Goal: Task Accomplishment & Management: Use online tool/utility

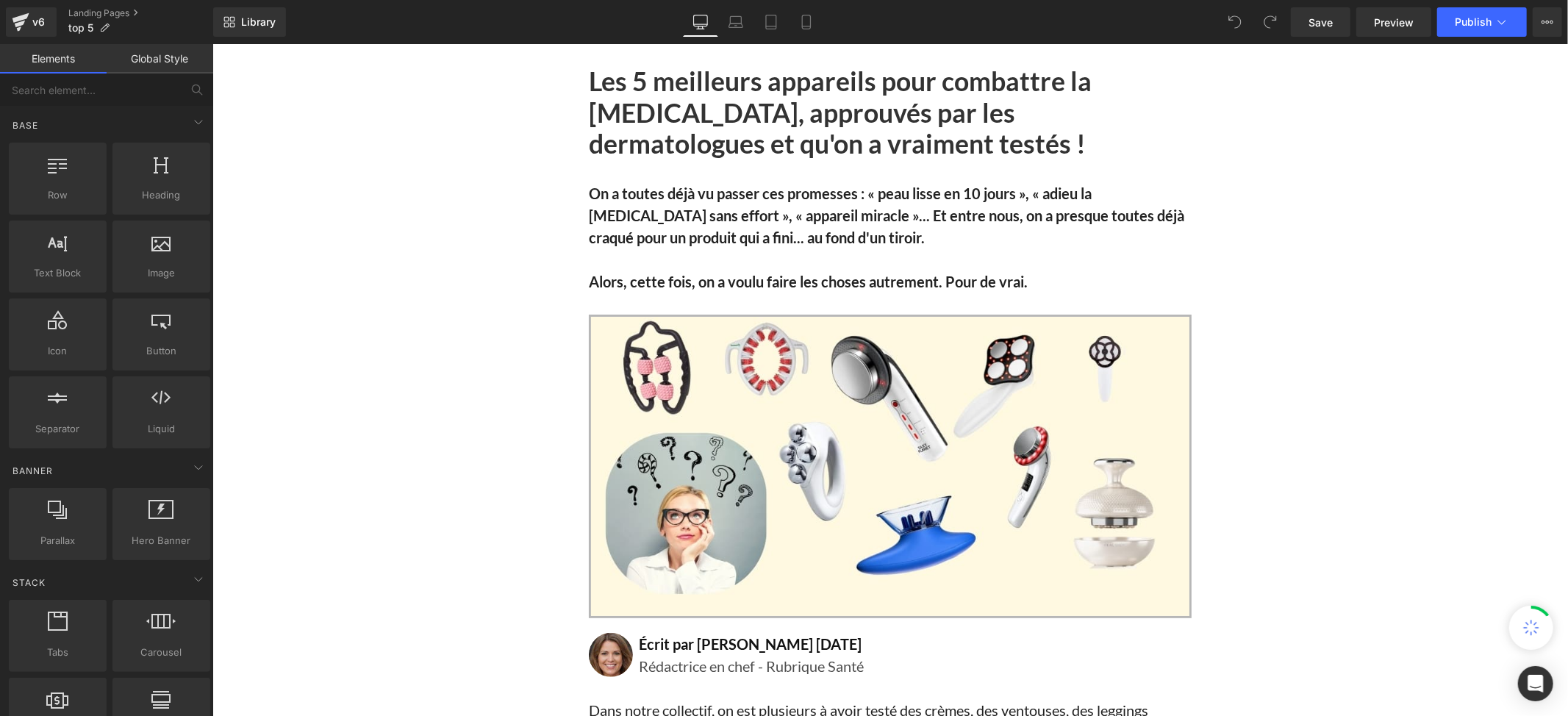
scroll to position [17169, 0]
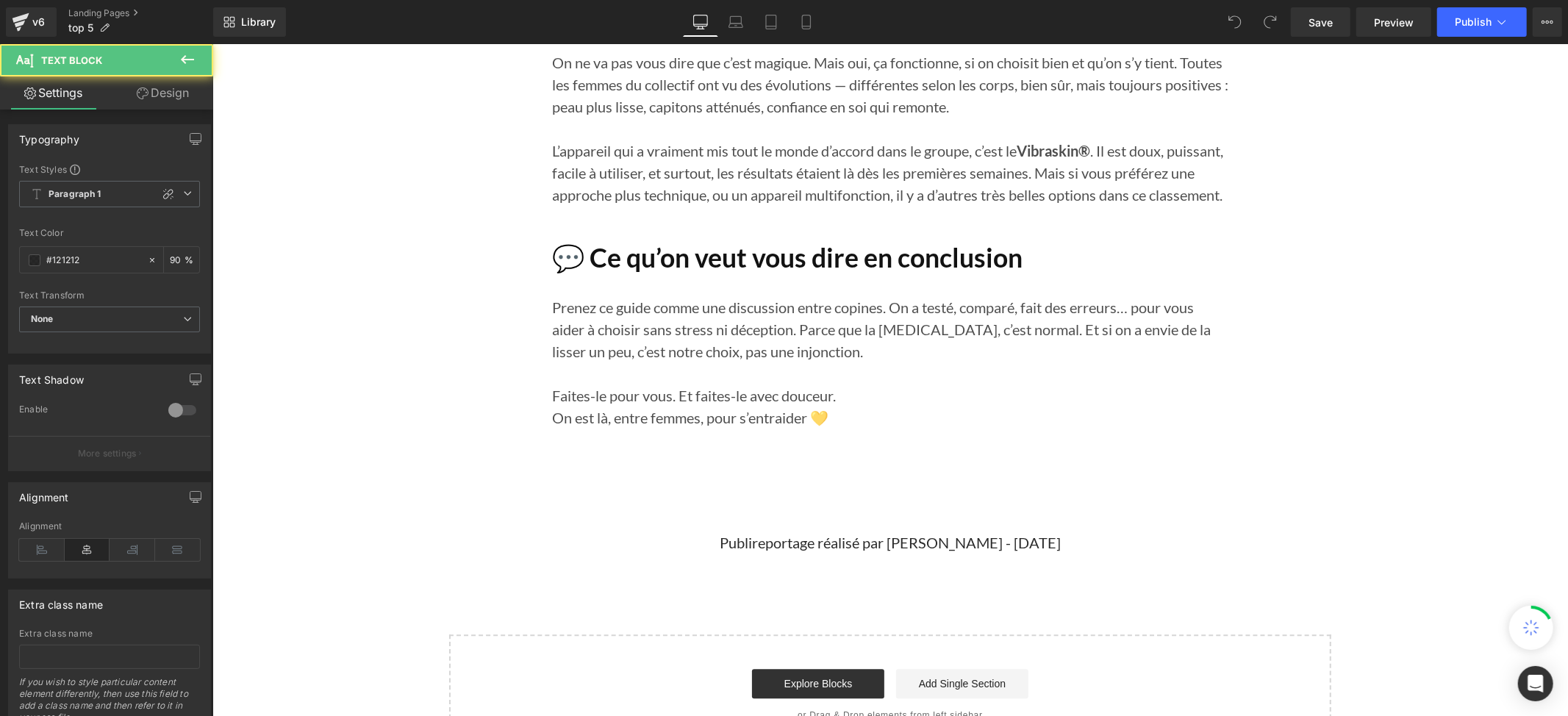
click at [780, 531] on div "Publireportage réalisé par [PERSON_NAME] - [DATE] Text Block" at bounding box center [889, 542] width 860 height 22
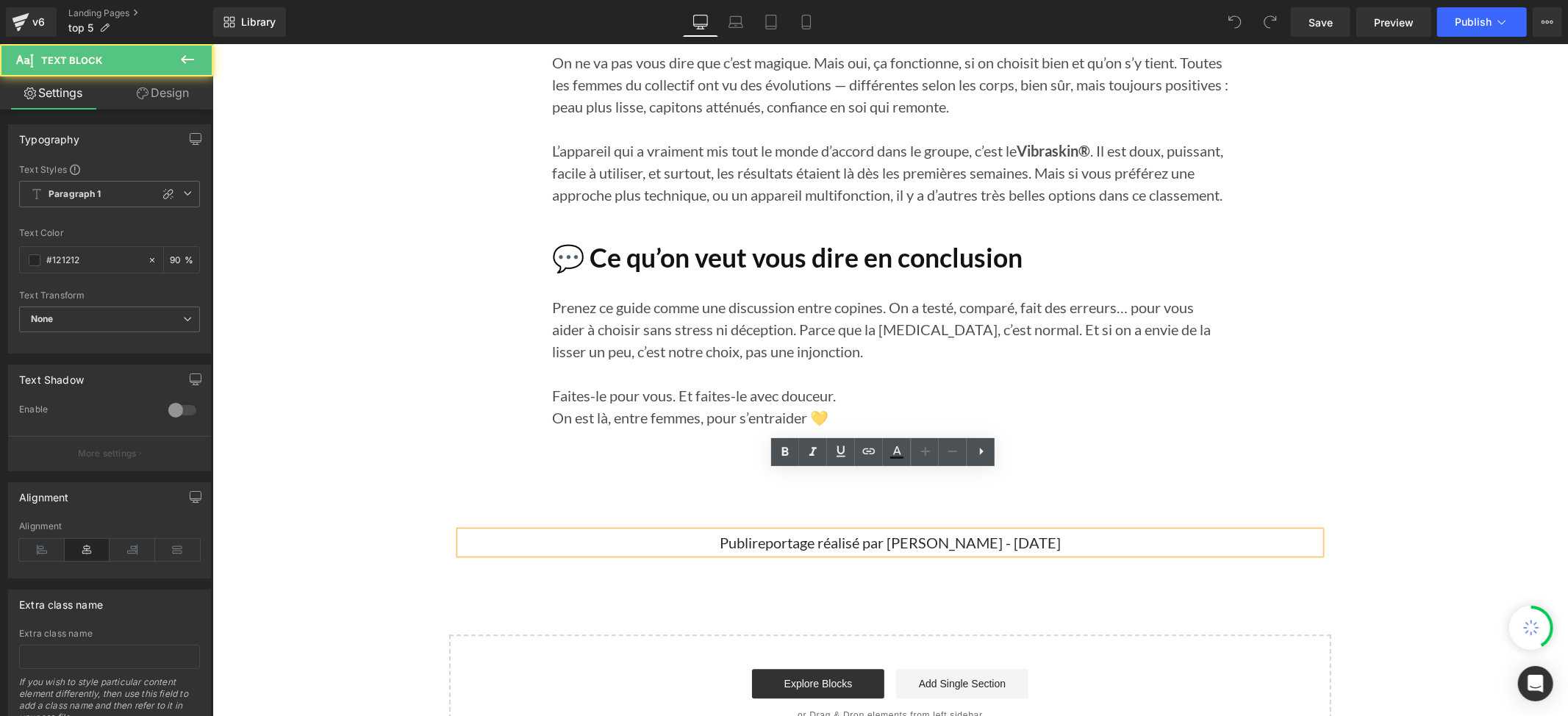
click at [1026, 531] on p "Publireportage réalisé par [PERSON_NAME] - [DATE]" at bounding box center [889, 542] width 860 height 22
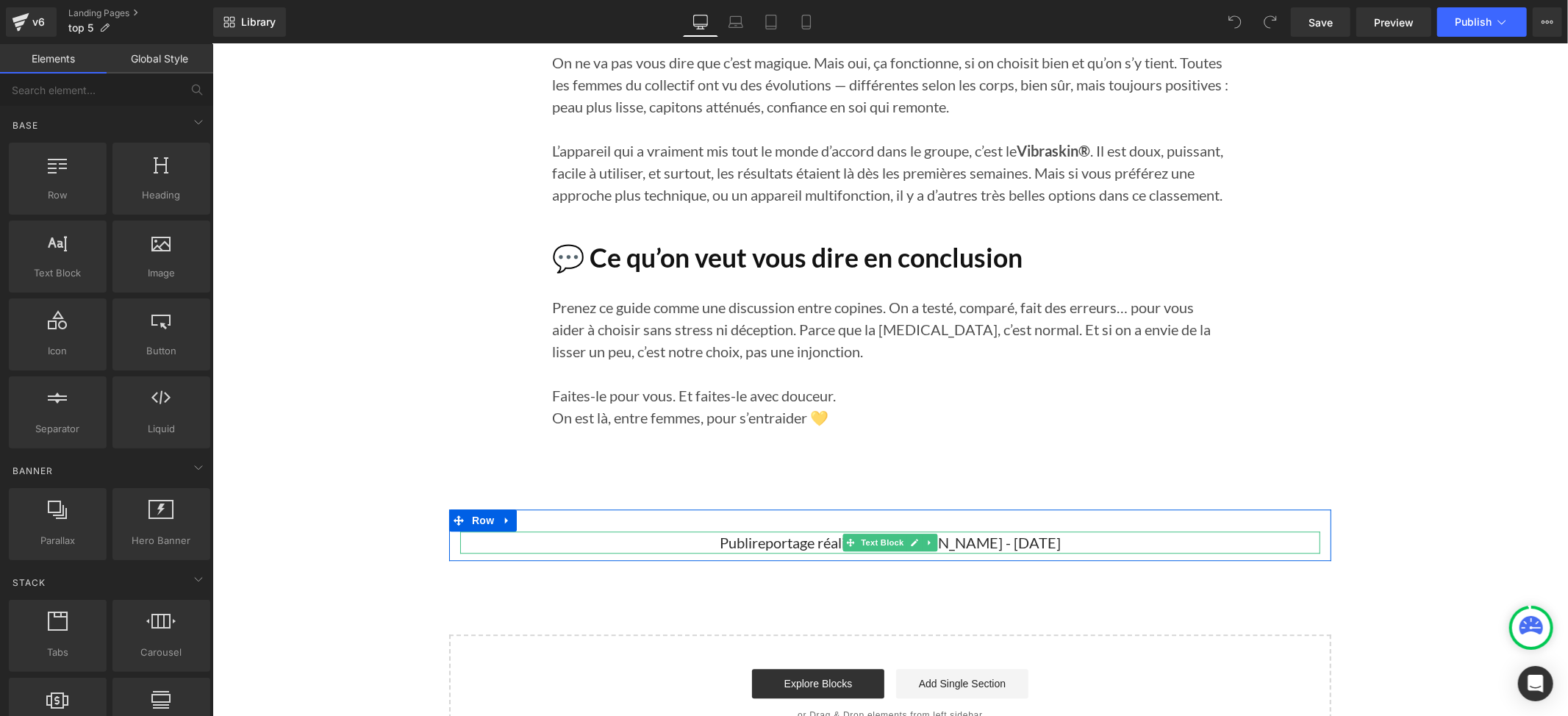
click at [1065, 531] on p "Publireportage réalisé par [PERSON_NAME] - [DATE]" at bounding box center [889, 542] width 860 height 22
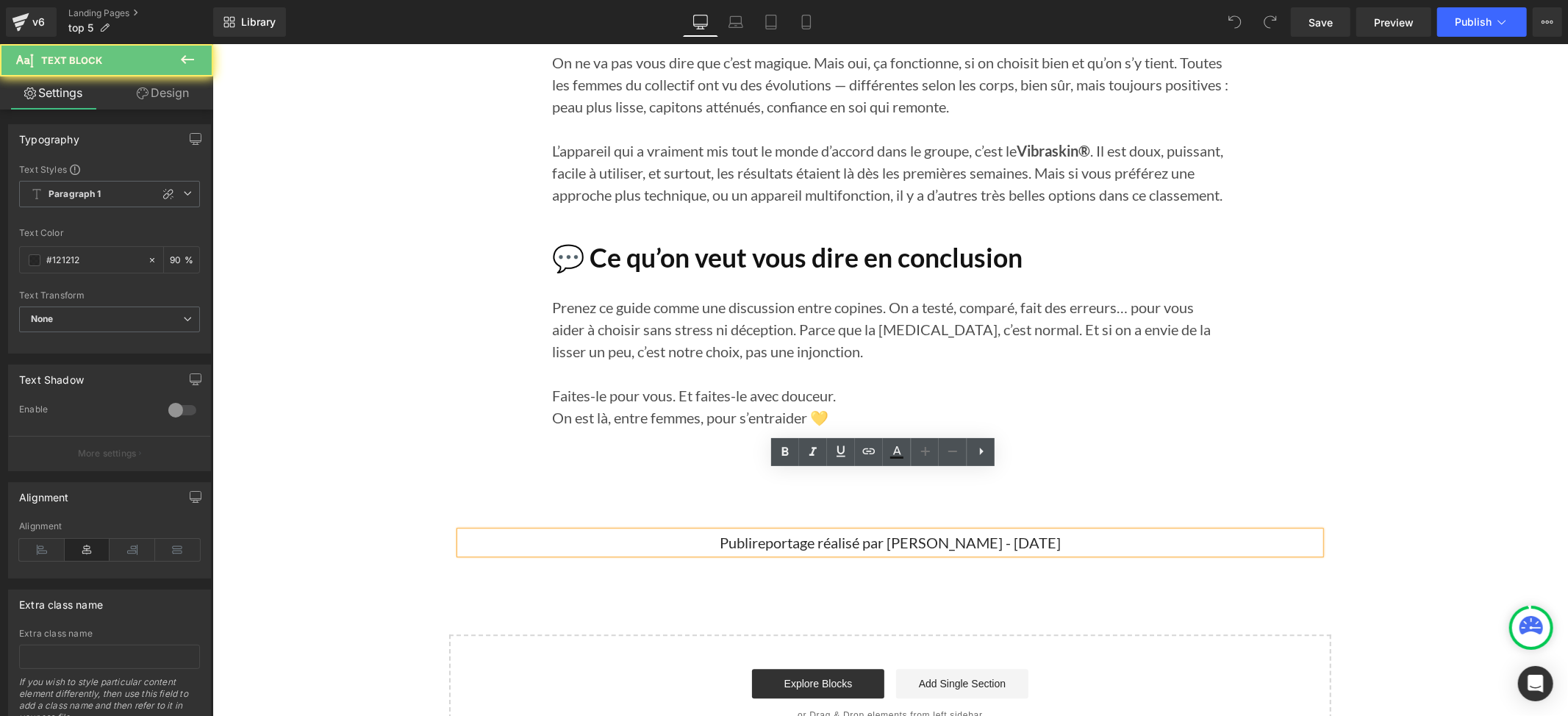
click at [1069, 531] on p "Publireportage réalisé par [PERSON_NAME] - [DATE]" at bounding box center [889, 542] width 860 height 22
drag, startPoint x: 1065, startPoint y: 482, endPoint x: 572, endPoint y: 485, distance: 493.0
click at [572, 531] on p "Publireportage réalisé par [PERSON_NAME] - [DATE]" at bounding box center [889, 542] width 860 height 22
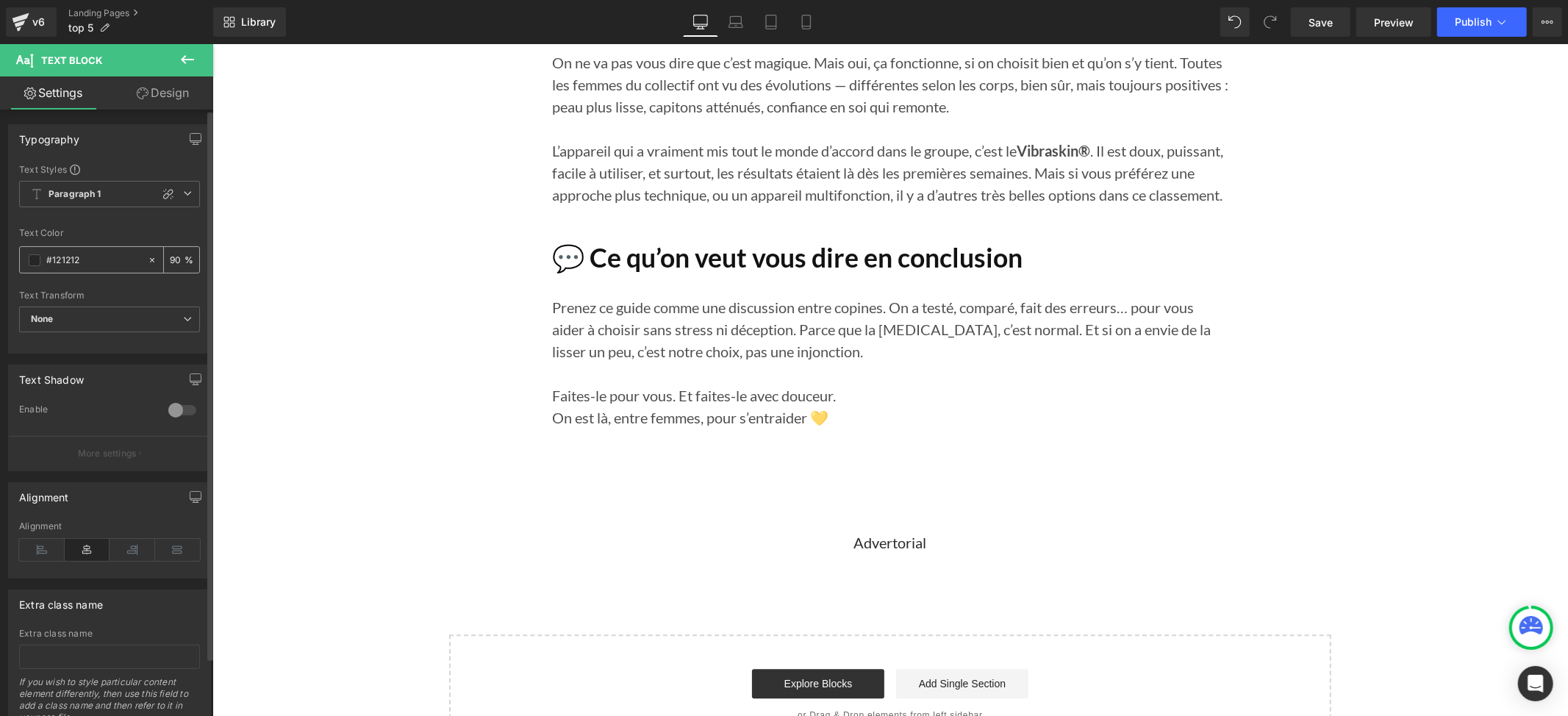
click at [28, 259] on span at bounding box center [34, 259] width 12 height 12
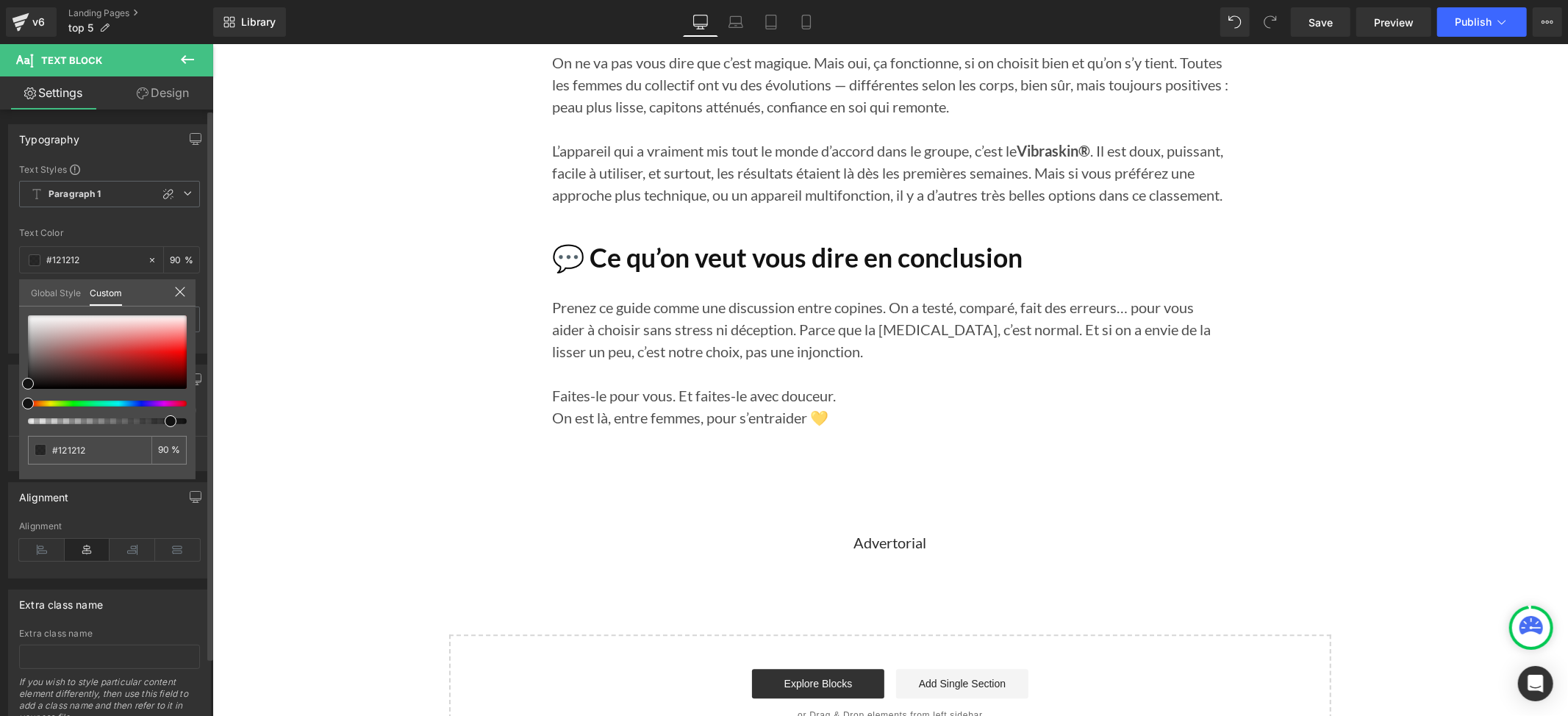
type input "91"
type input "77"
type input "73"
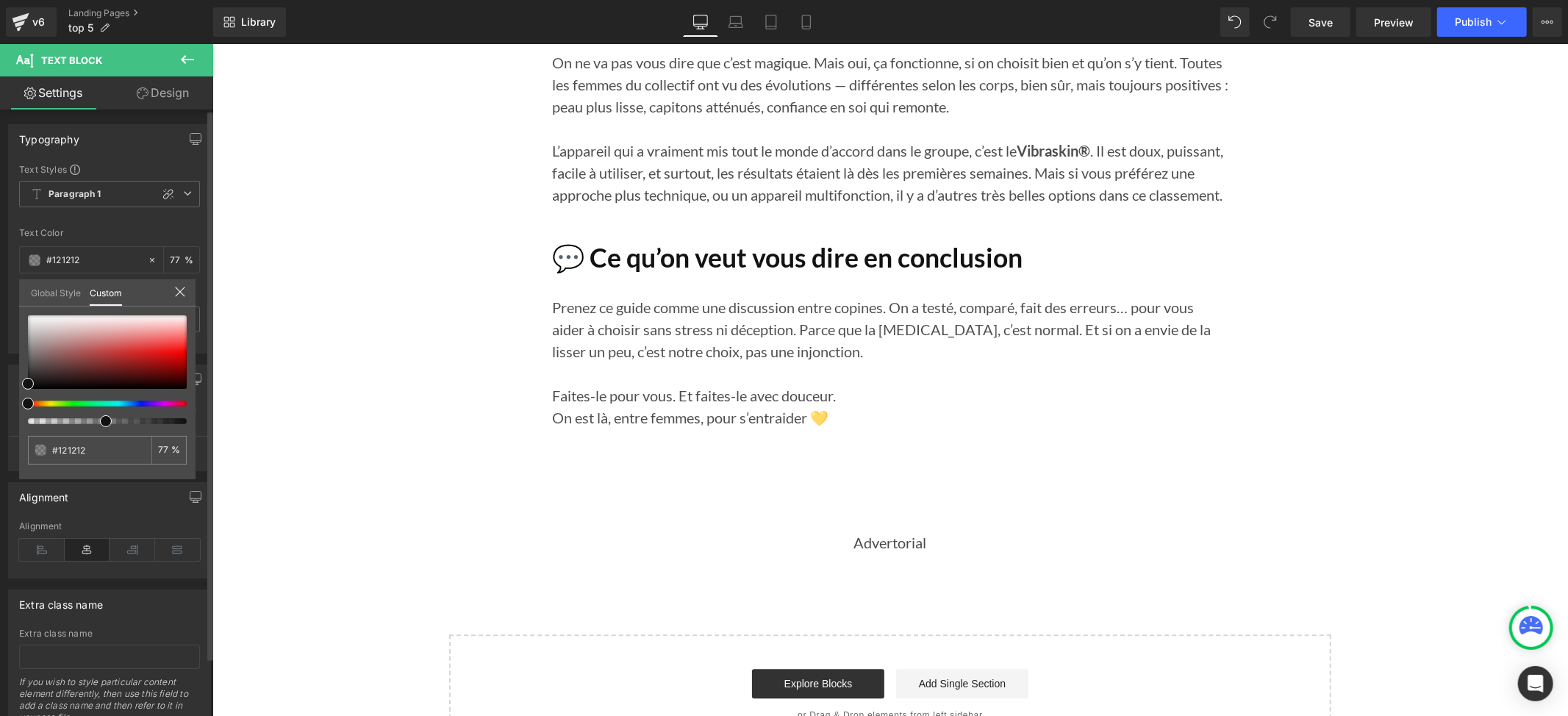
type input "73"
type input "49"
type input "48"
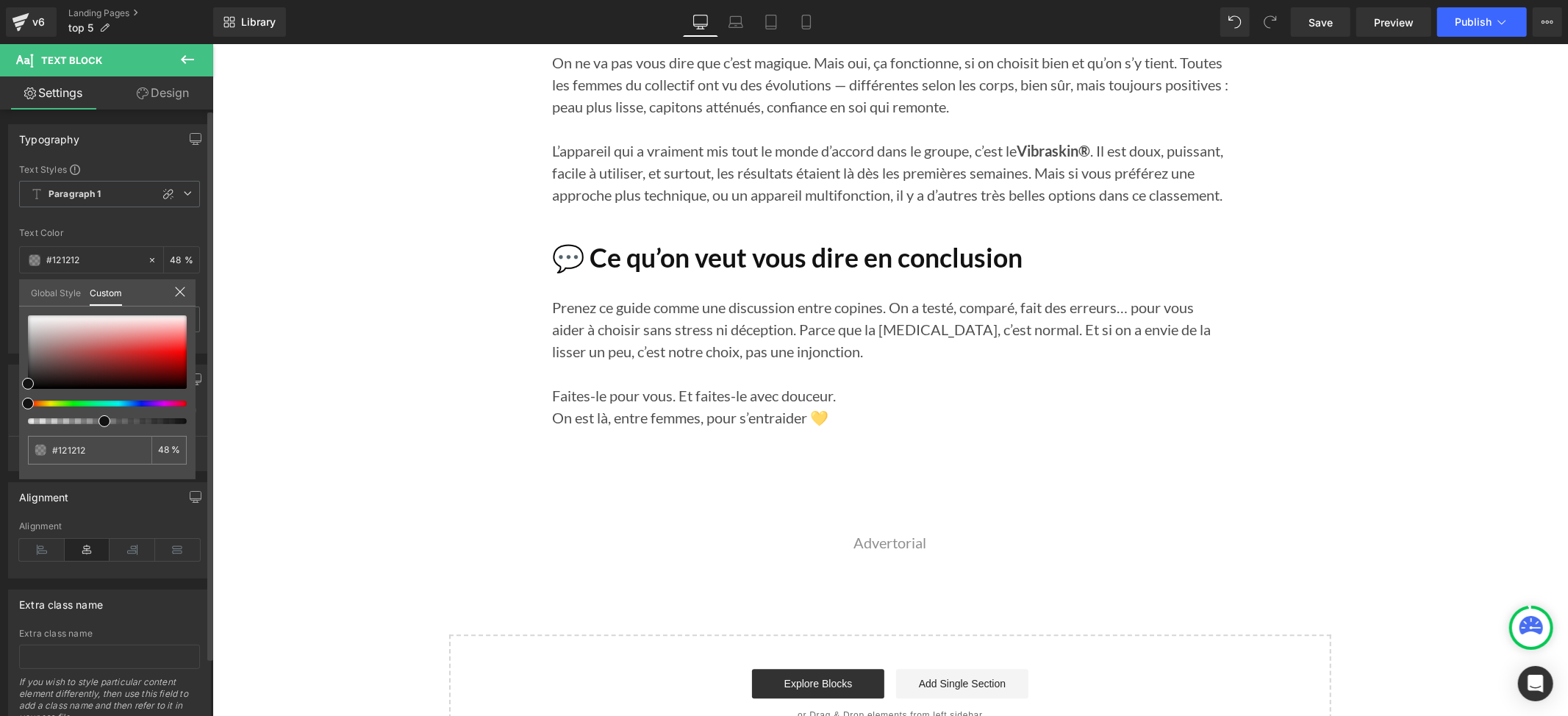
type input "47"
type input "46"
type input "45"
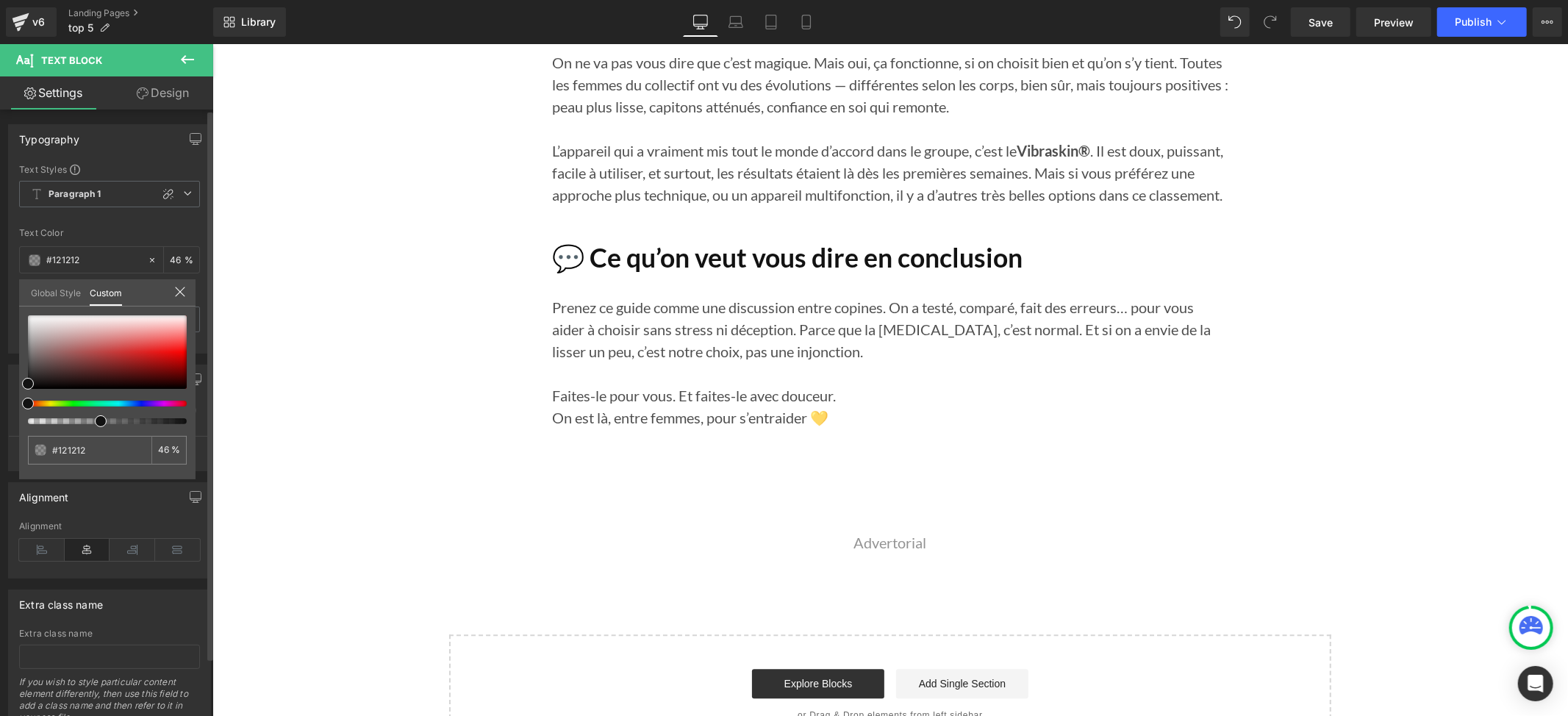
type input "45"
type input "44"
type input "43"
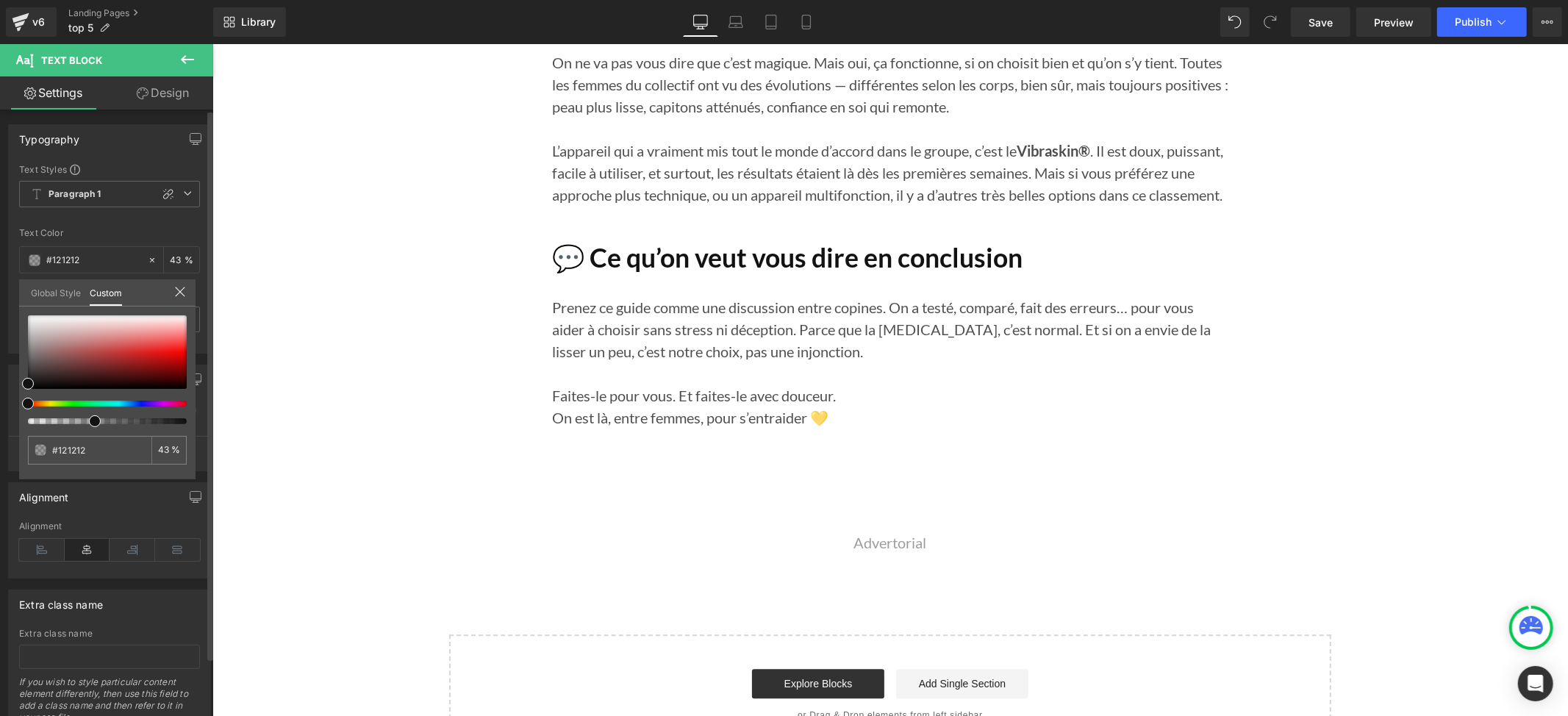
type input "42"
type input "43"
type input "45"
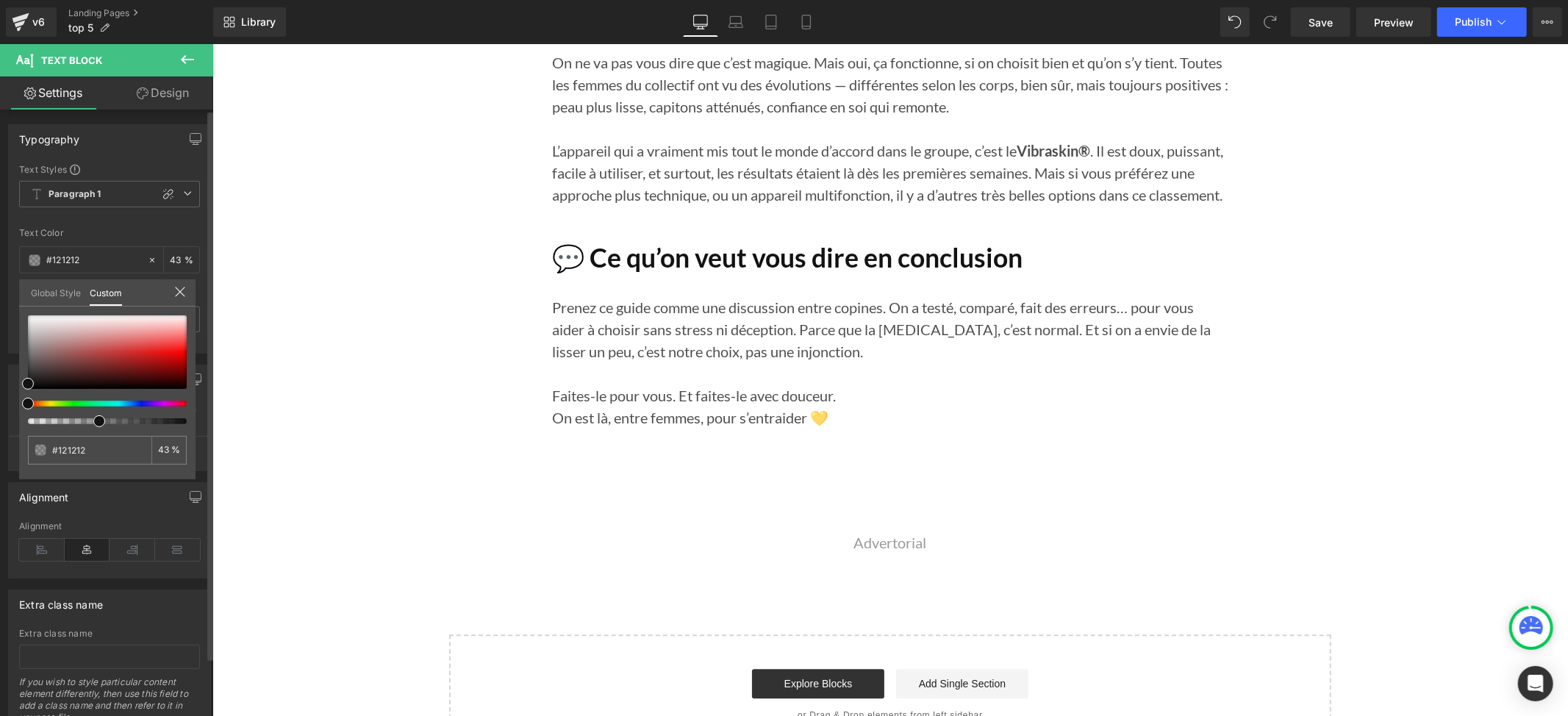
type input "45"
type input "47"
type input "49"
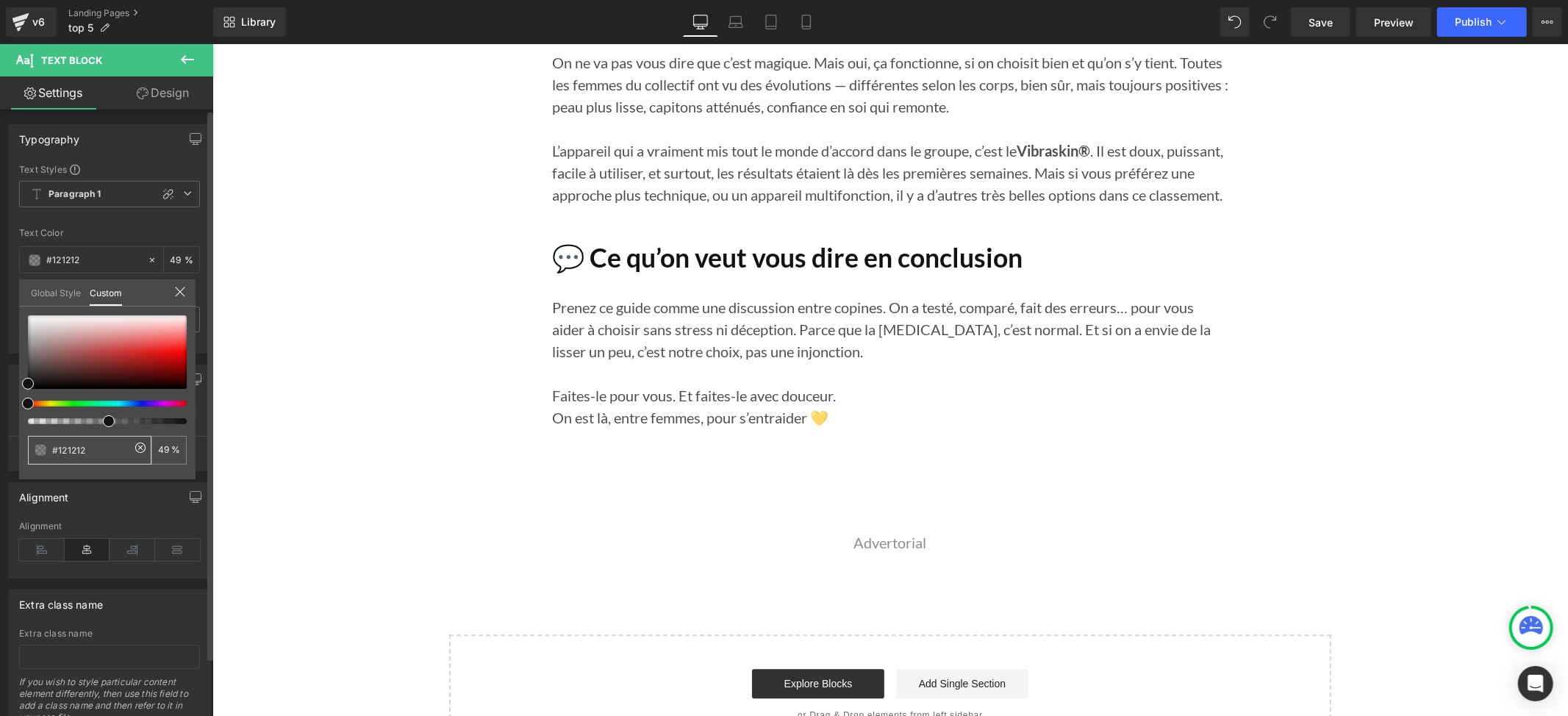
type input "51"
type input "52"
drag, startPoint x: 169, startPoint y: 424, endPoint x: 103, endPoint y: 435, distance: 66.9
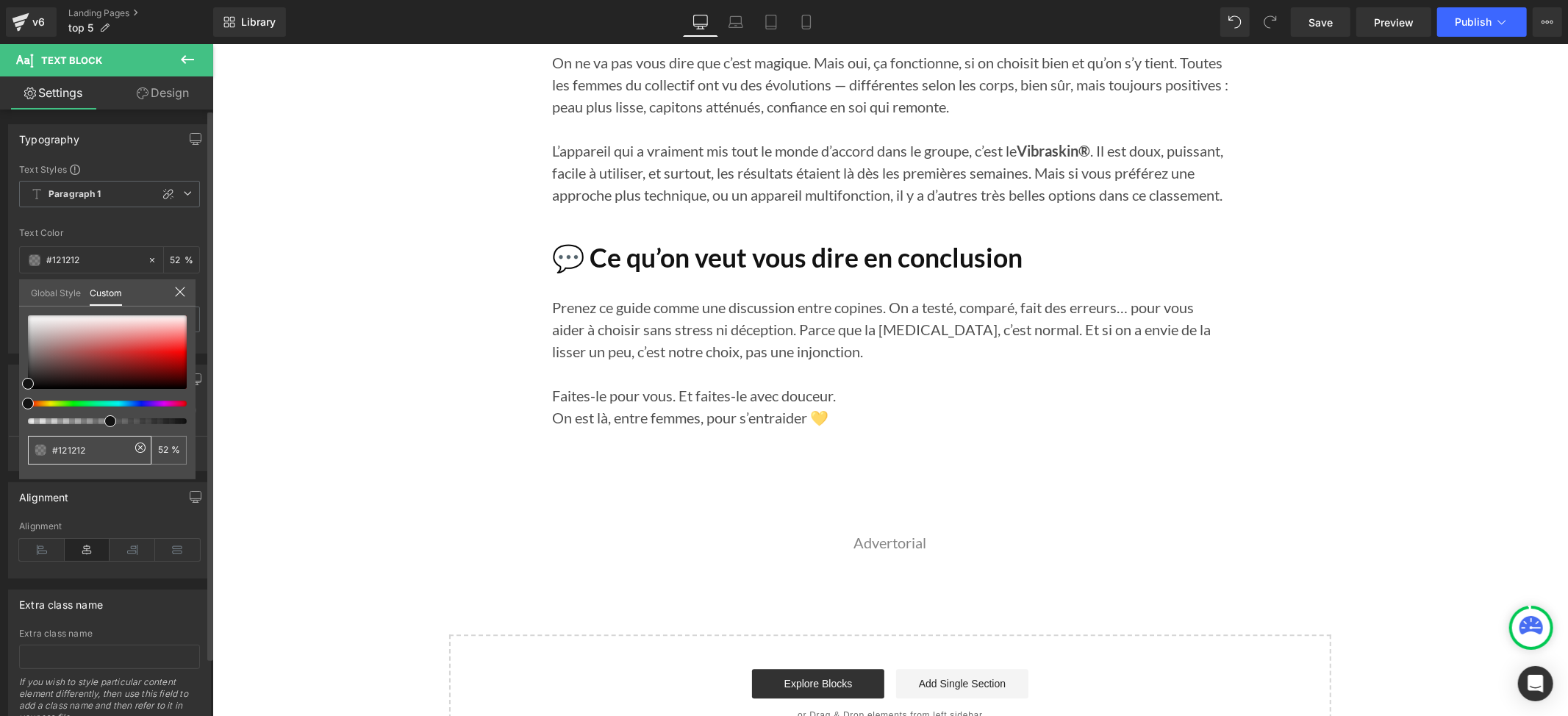
click at [103, 435] on div "#121212 52 %" at bounding box center [107, 397] width 177 height 164
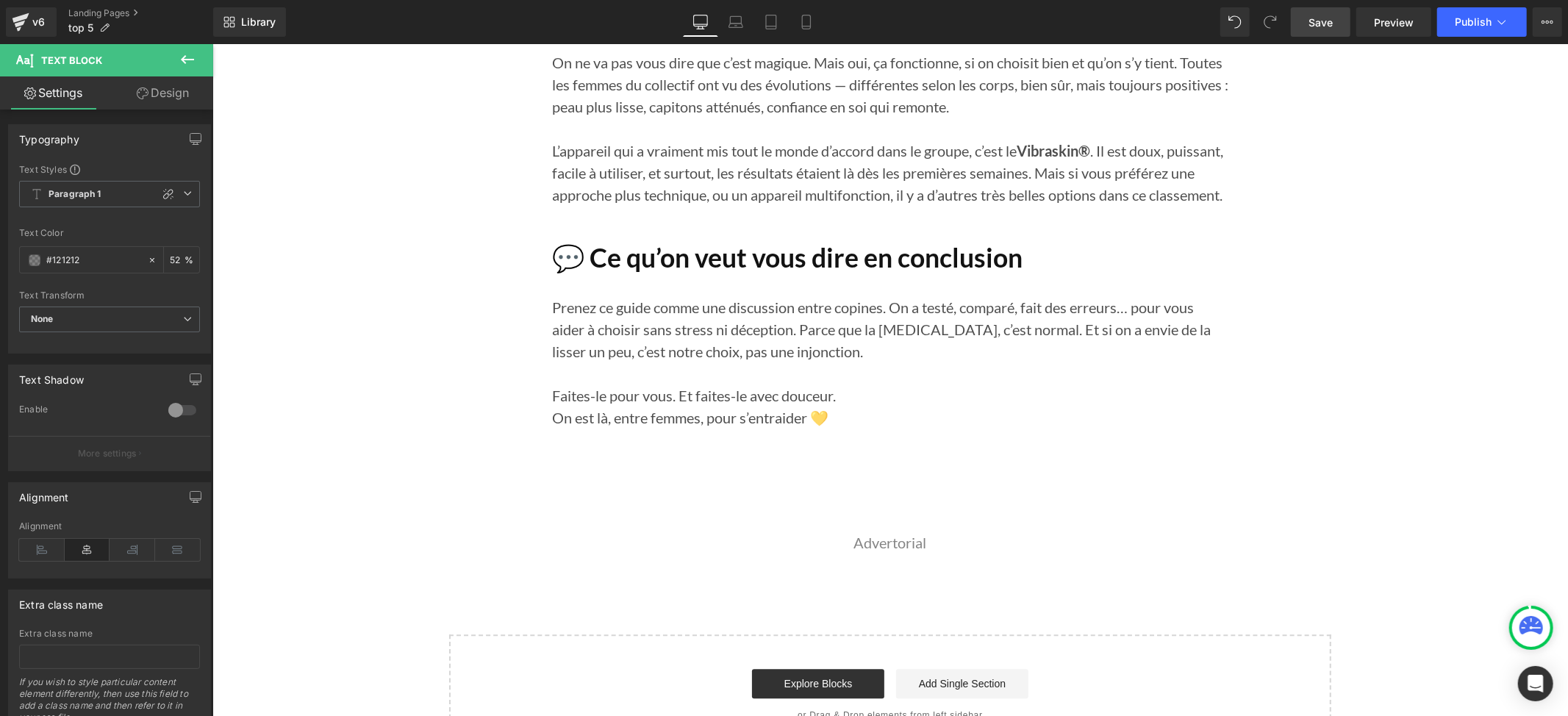
click at [1326, 22] on span "Save" at bounding box center [1320, 22] width 24 height 15
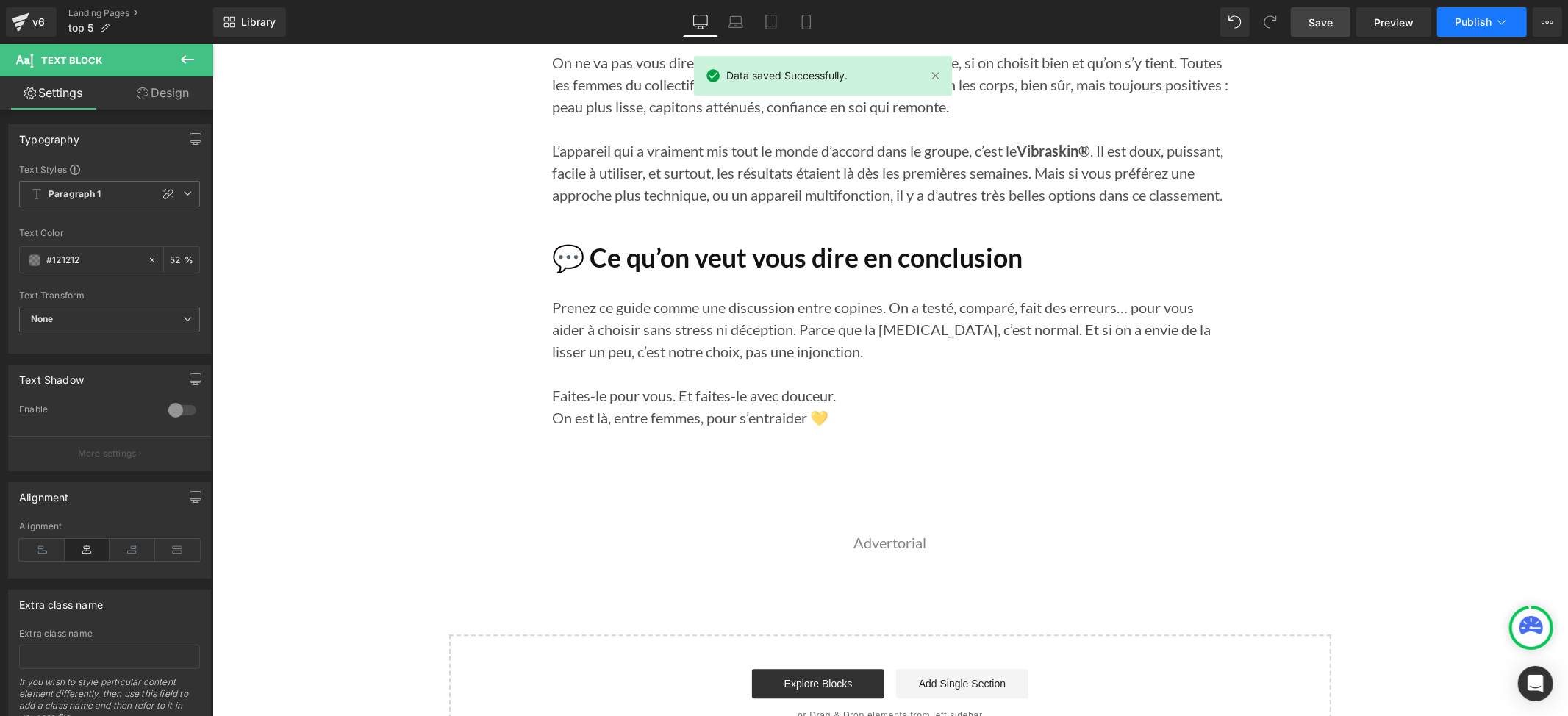
click at [1469, 12] on button "Publish" at bounding box center [1481, 21] width 90 height 29
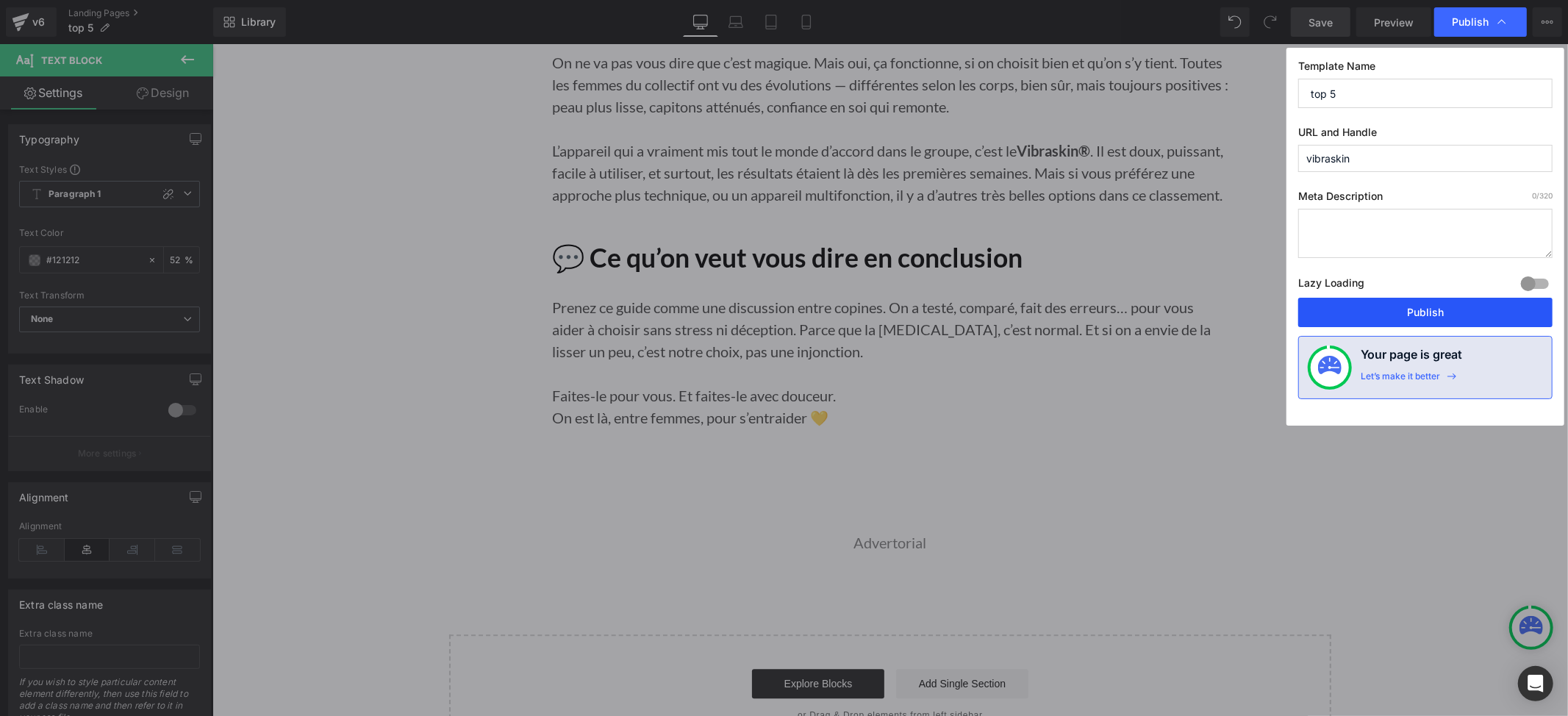
click at [1367, 318] on button "Publish" at bounding box center [1425, 312] width 254 height 29
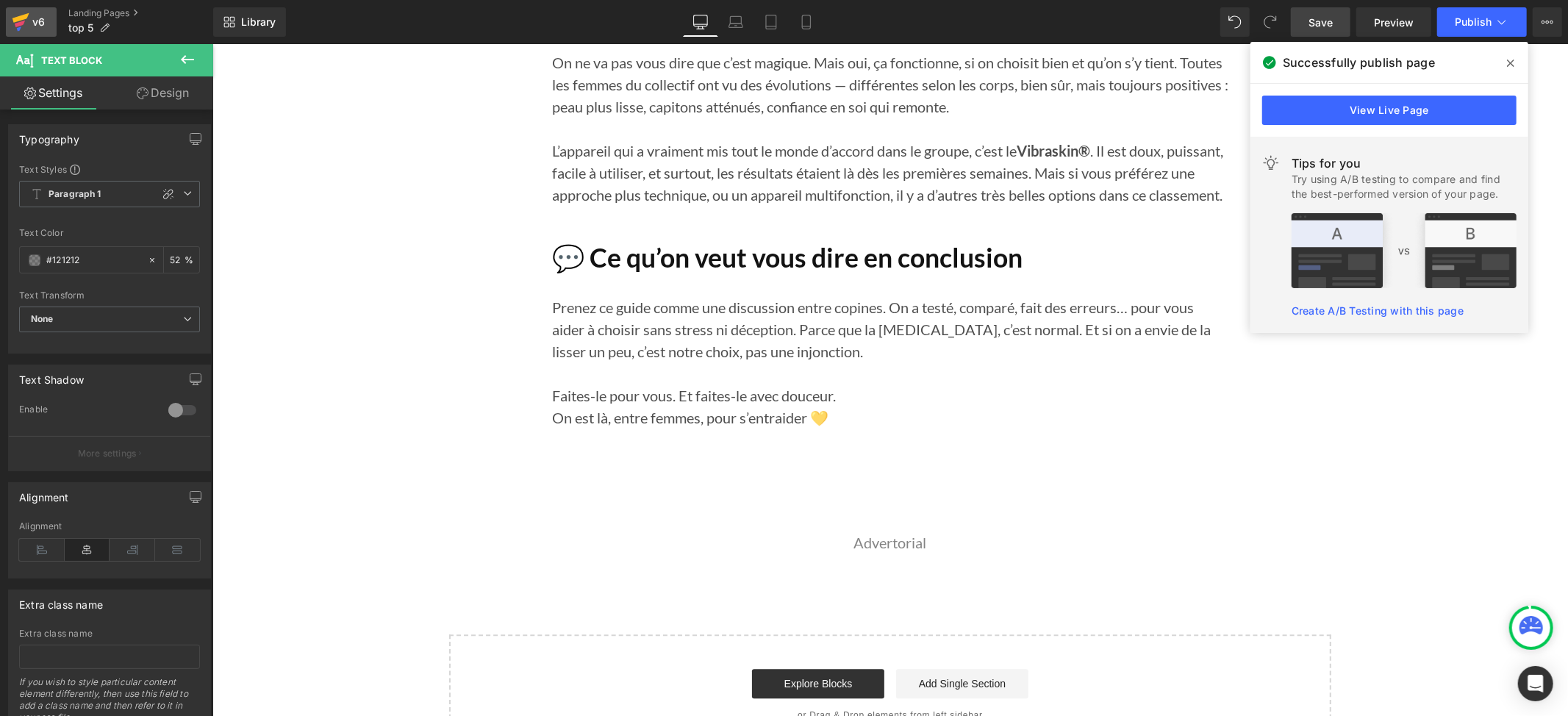
click at [38, 15] on div "v6" at bounding box center [38, 22] width 19 height 20
